Goal: Find specific page/section: Find specific page/section

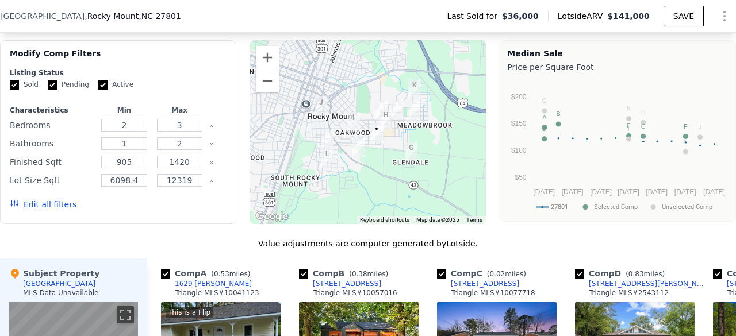
scroll to position [919, 0]
click at [265, 62] on button "Zoom in" at bounding box center [267, 57] width 23 height 23
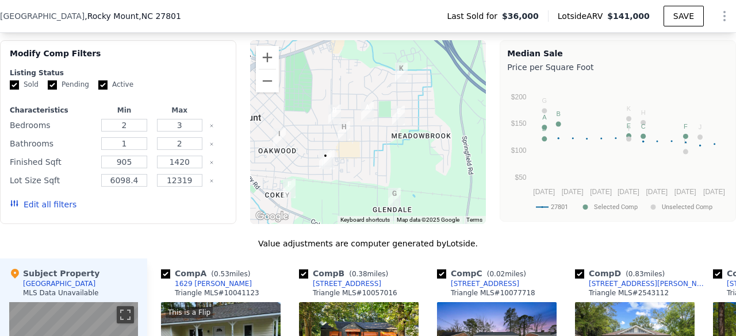
drag, startPoint x: 371, startPoint y: 152, endPoint x: 306, endPoint y: 174, distance: 69.1
click at [314, 174] on img "1405 Hill St" at bounding box center [325, 159] width 22 height 29
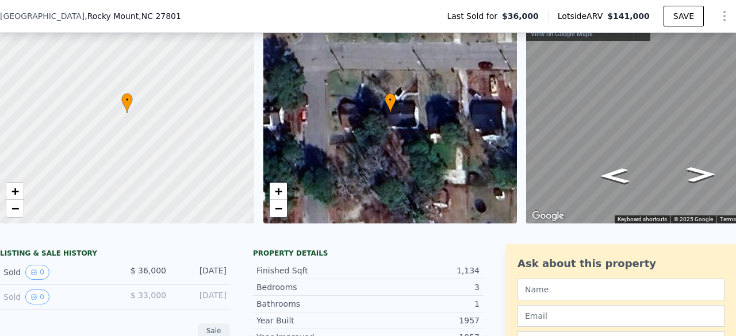
scroll to position [0, 0]
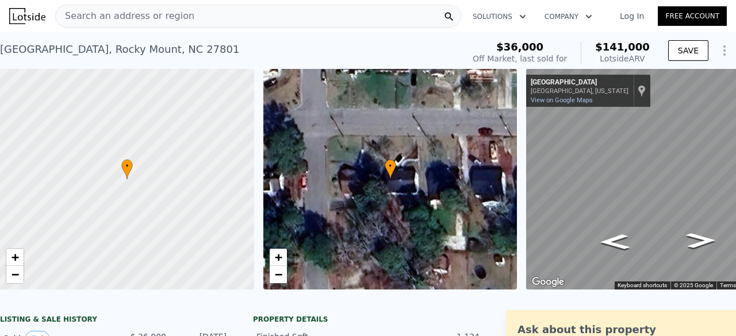
click at [171, 19] on span "Search an address or region" at bounding box center [125, 16] width 139 height 14
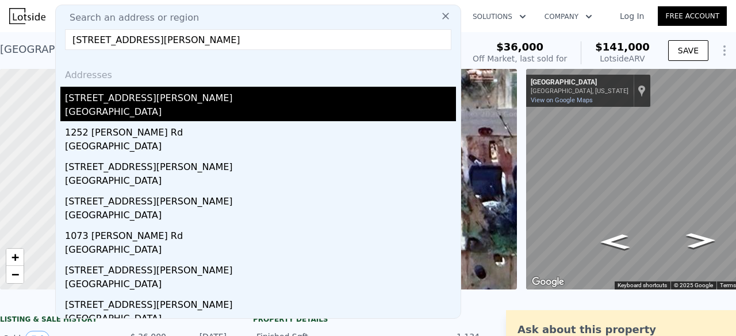
type input "[STREET_ADDRESS][PERSON_NAME]"
click at [133, 95] on div "[STREET_ADDRESS][PERSON_NAME]" at bounding box center [260, 96] width 391 height 18
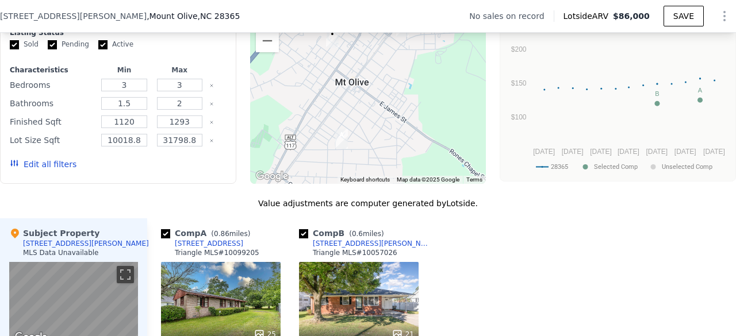
scroll to position [930, 0]
